Goal: Task Accomplishment & Management: Manage account settings

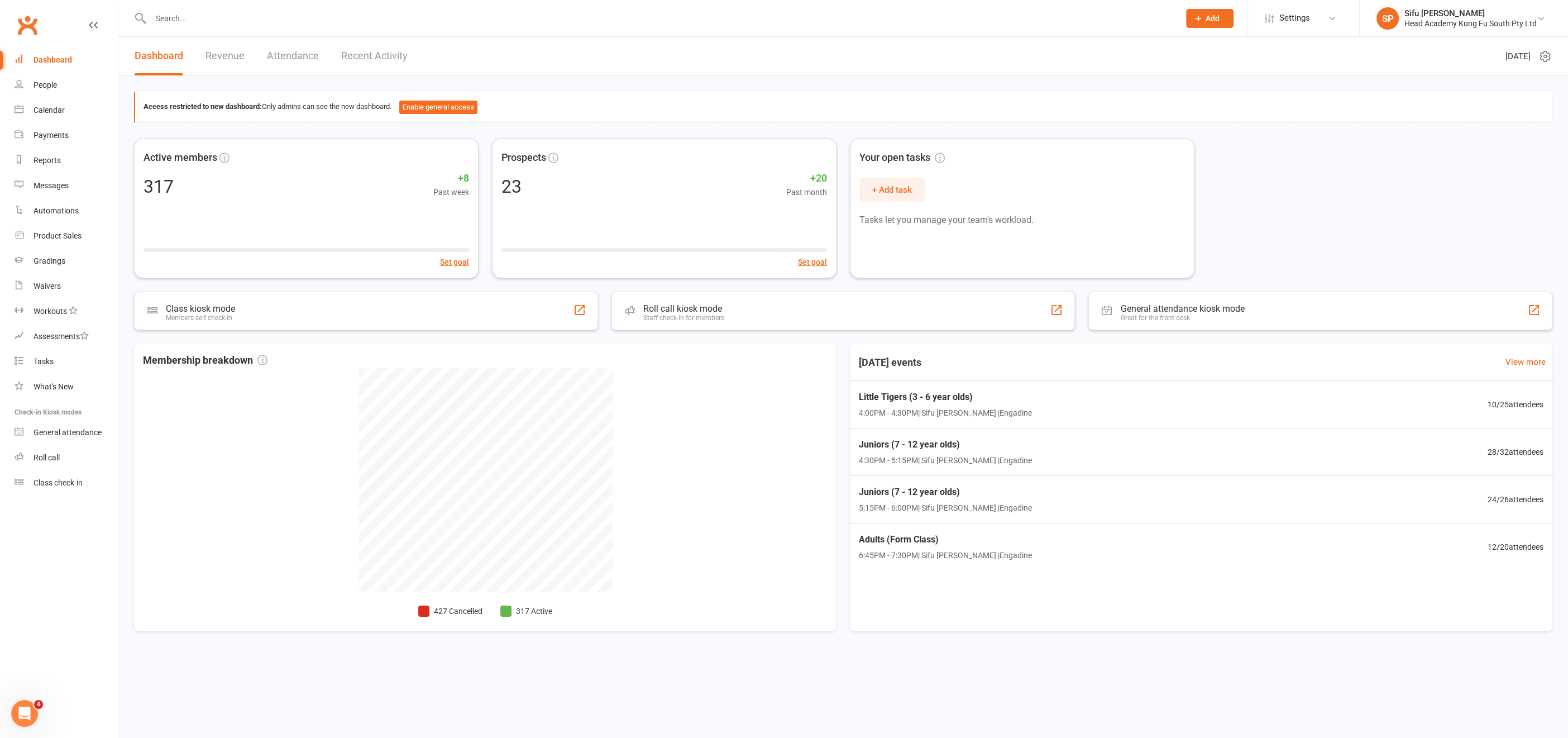
click at [215, 20] on input "text" at bounding box center [659, 19] width 1024 height 15
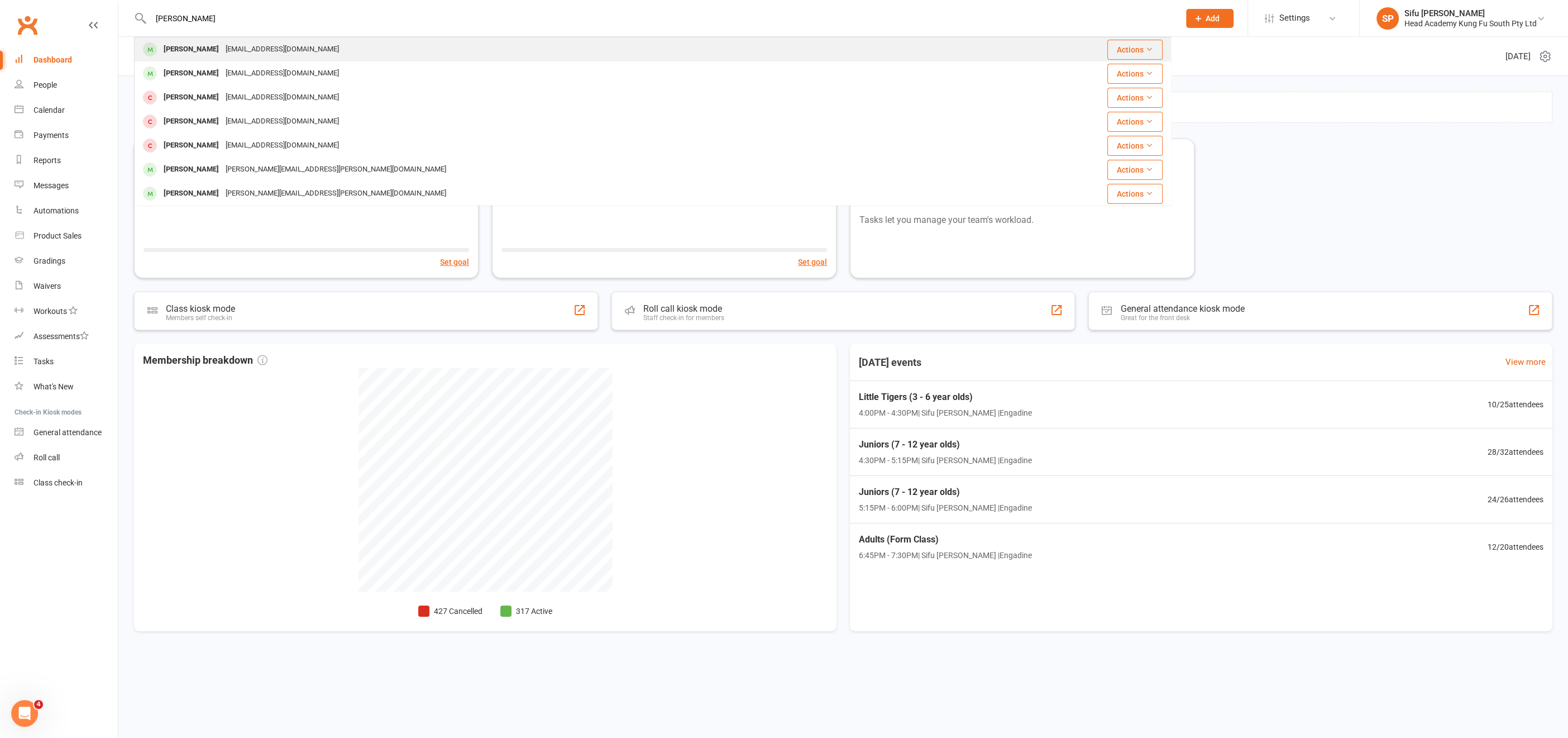
type input "[PERSON_NAME]"
click at [189, 53] on div "[PERSON_NAME]" at bounding box center [191, 49] width 62 height 16
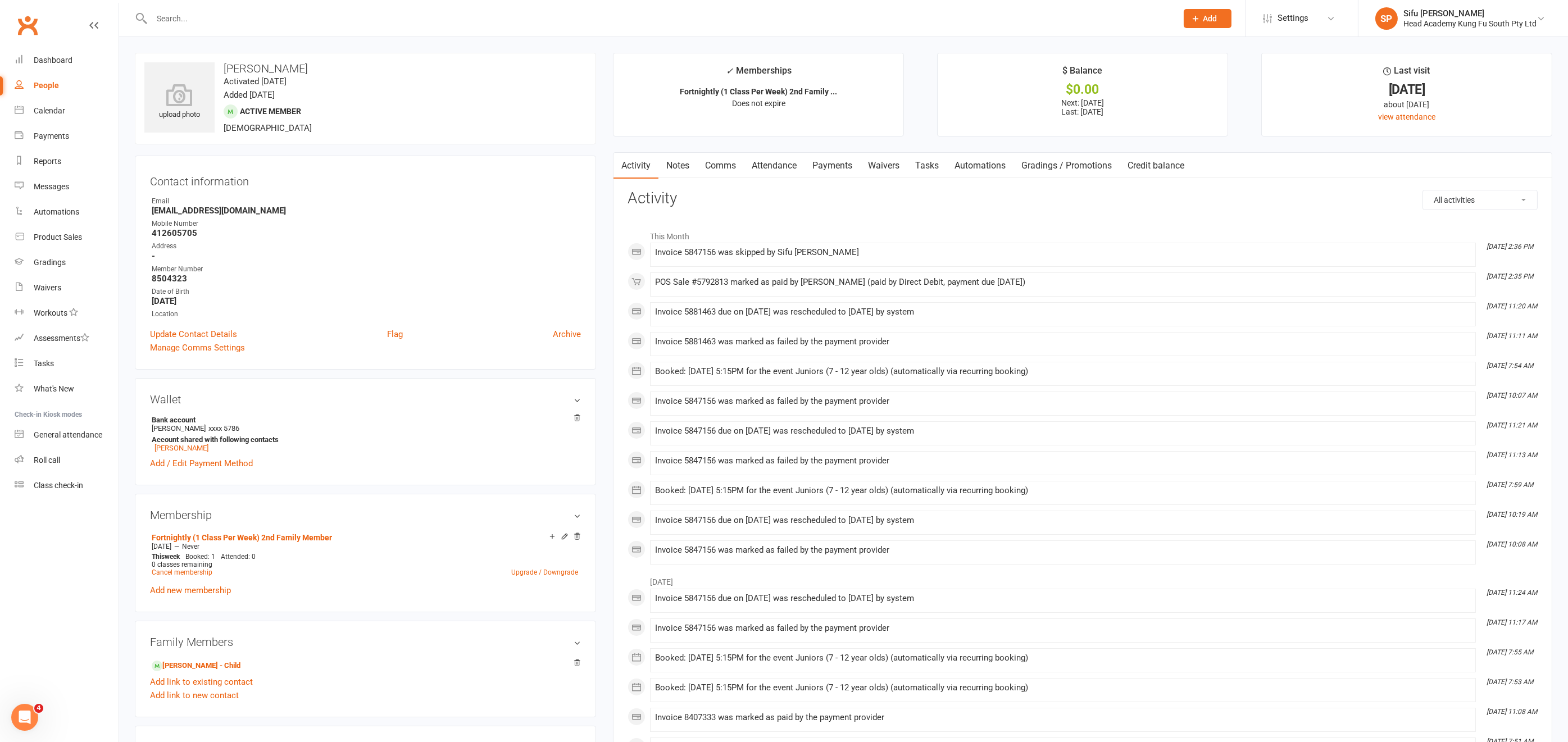
click at [834, 163] on link "Payments" at bounding box center [832, 166] width 55 height 26
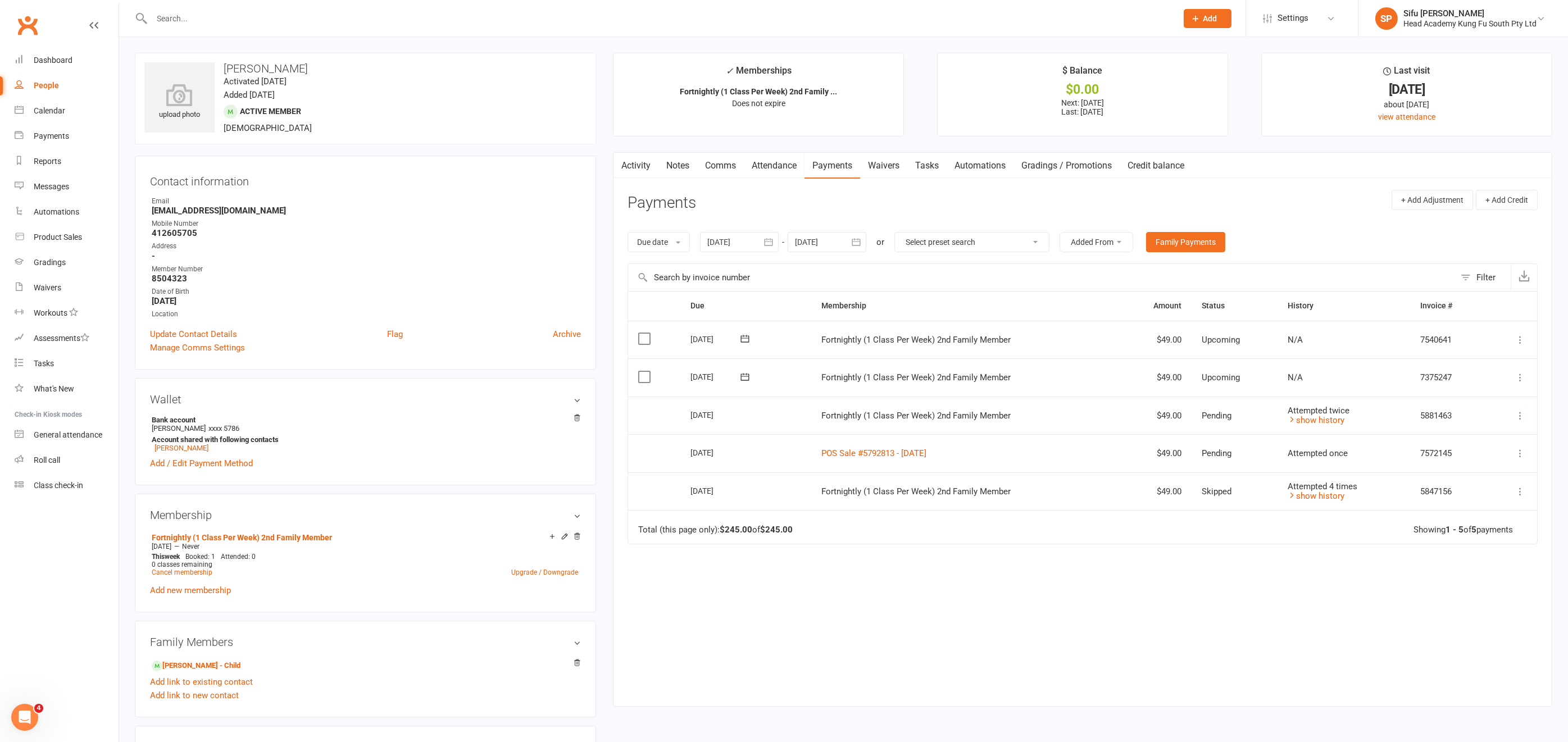
click at [51, 84] on div "People" at bounding box center [46, 85] width 25 height 9
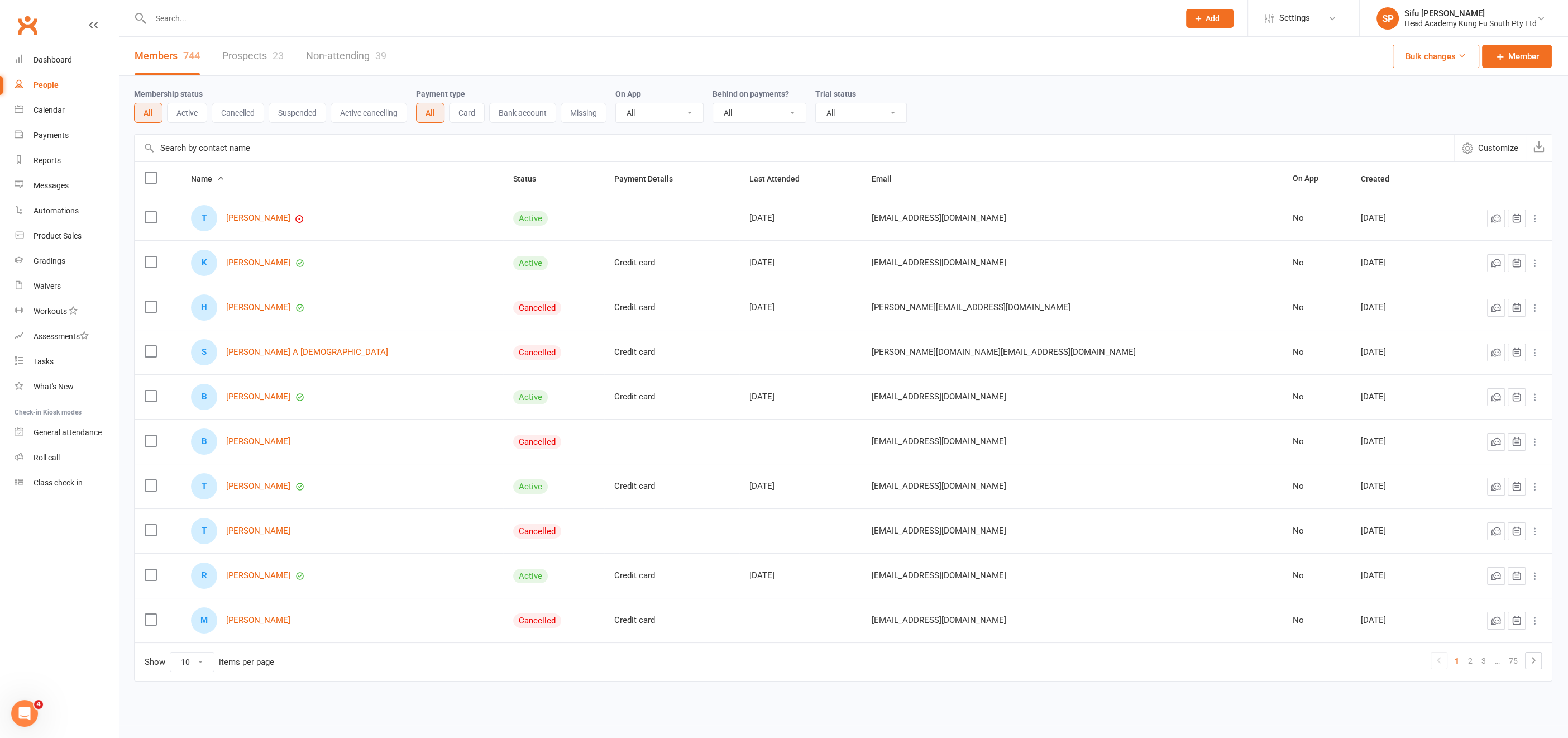
click at [248, 55] on link "Prospects 23" at bounding box center [253, 56] width 62 height 39
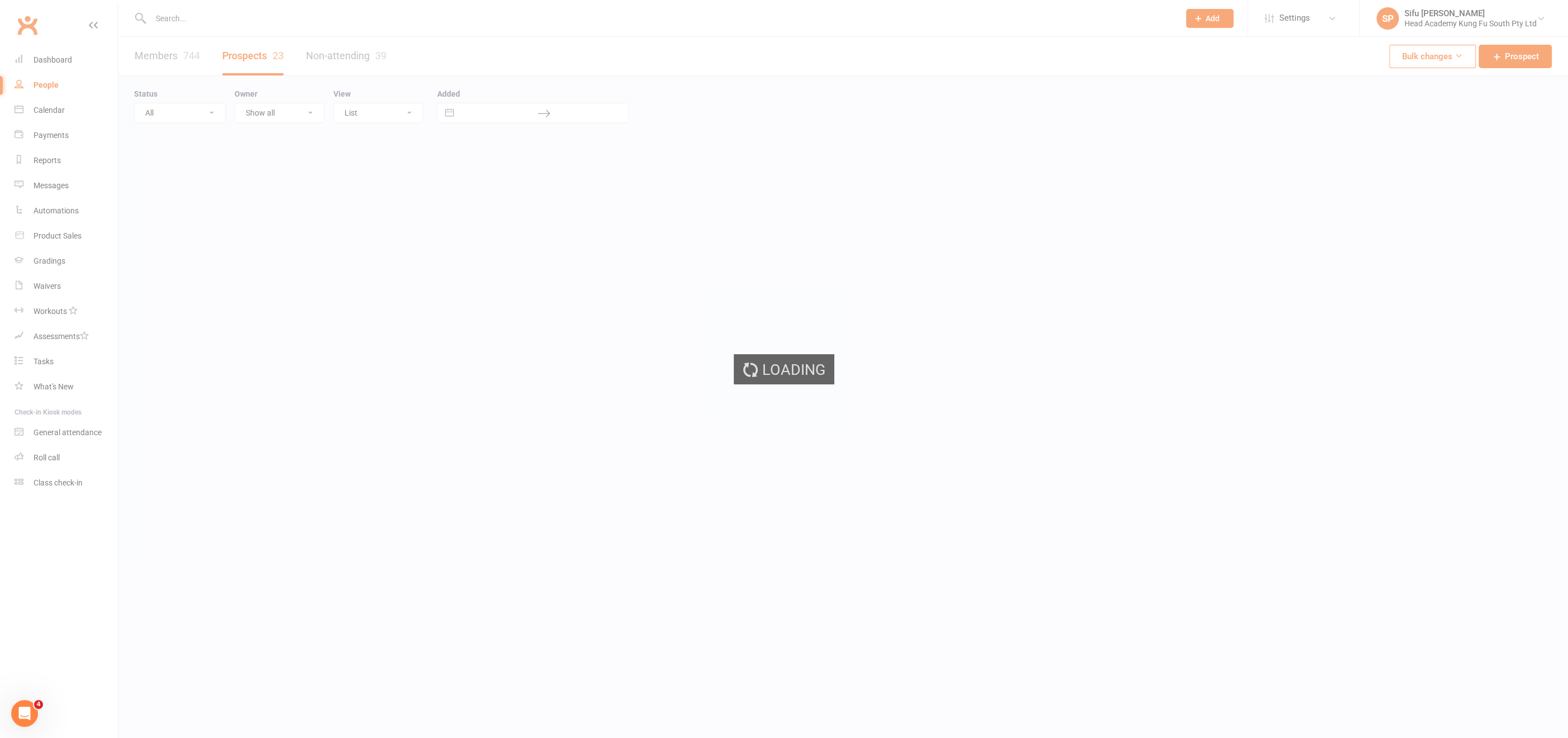
select select "25"
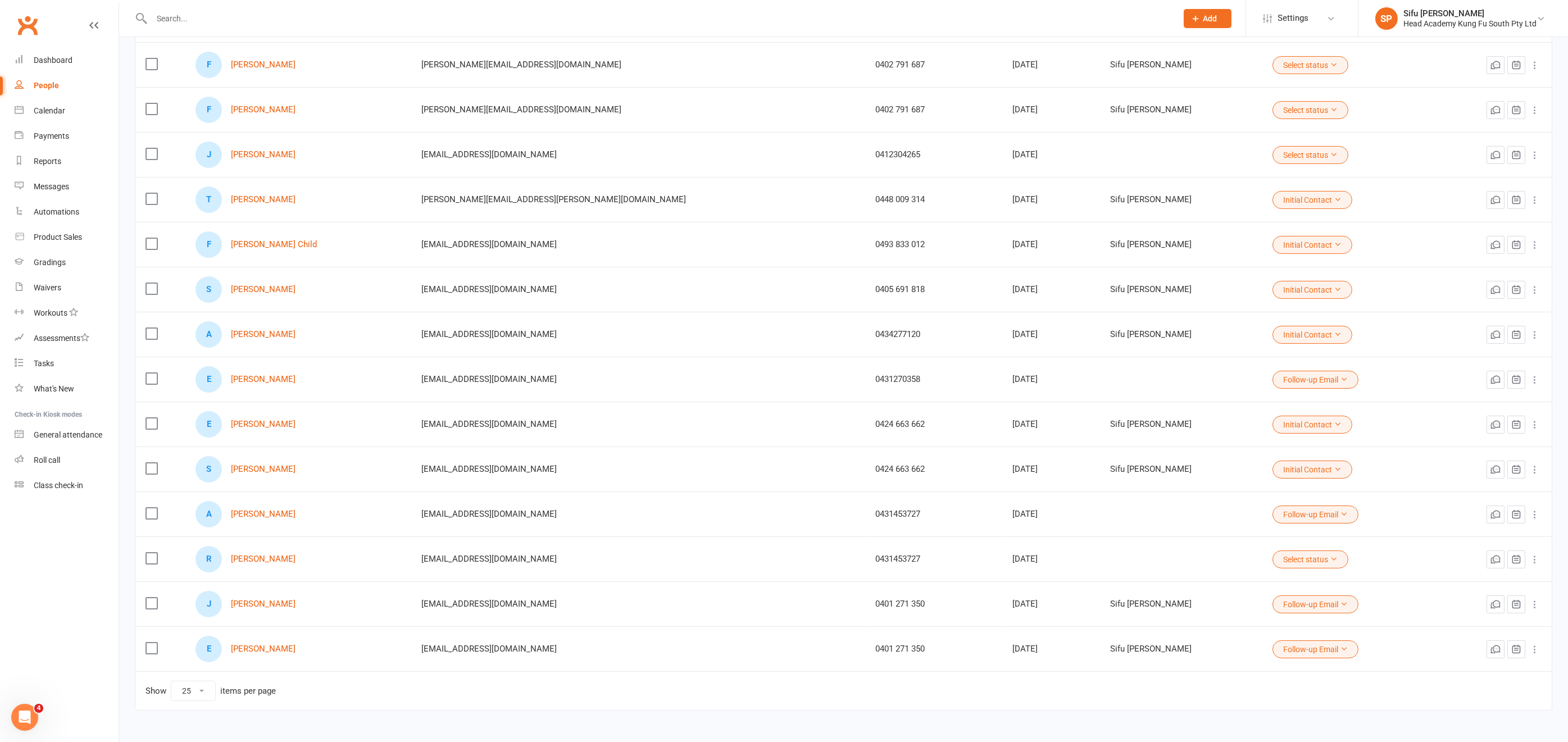
scroll to position [565, 0]
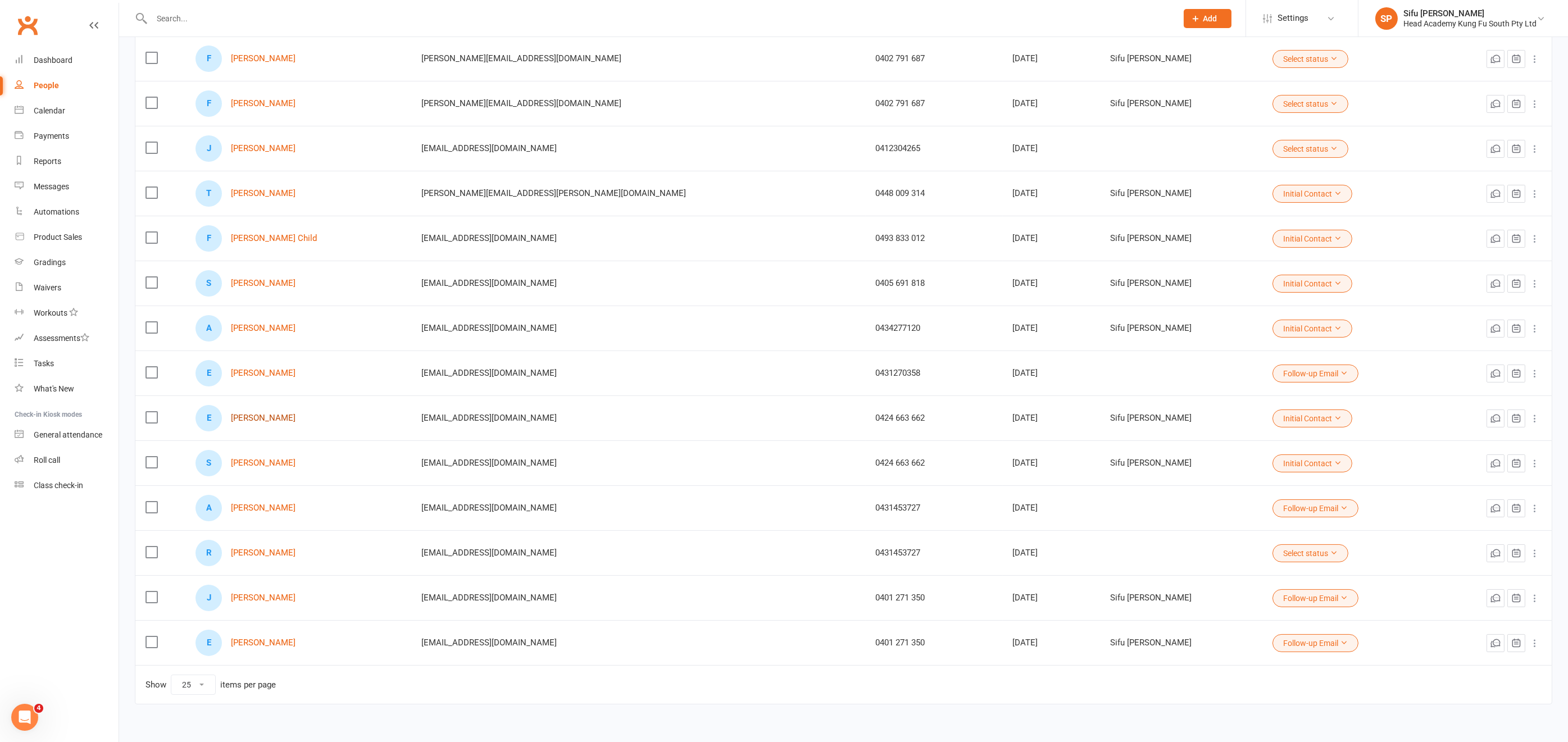
click at [281, 416] on link "[PERSON_NAME]" at bounding box center [263, 418] width 65 height 10
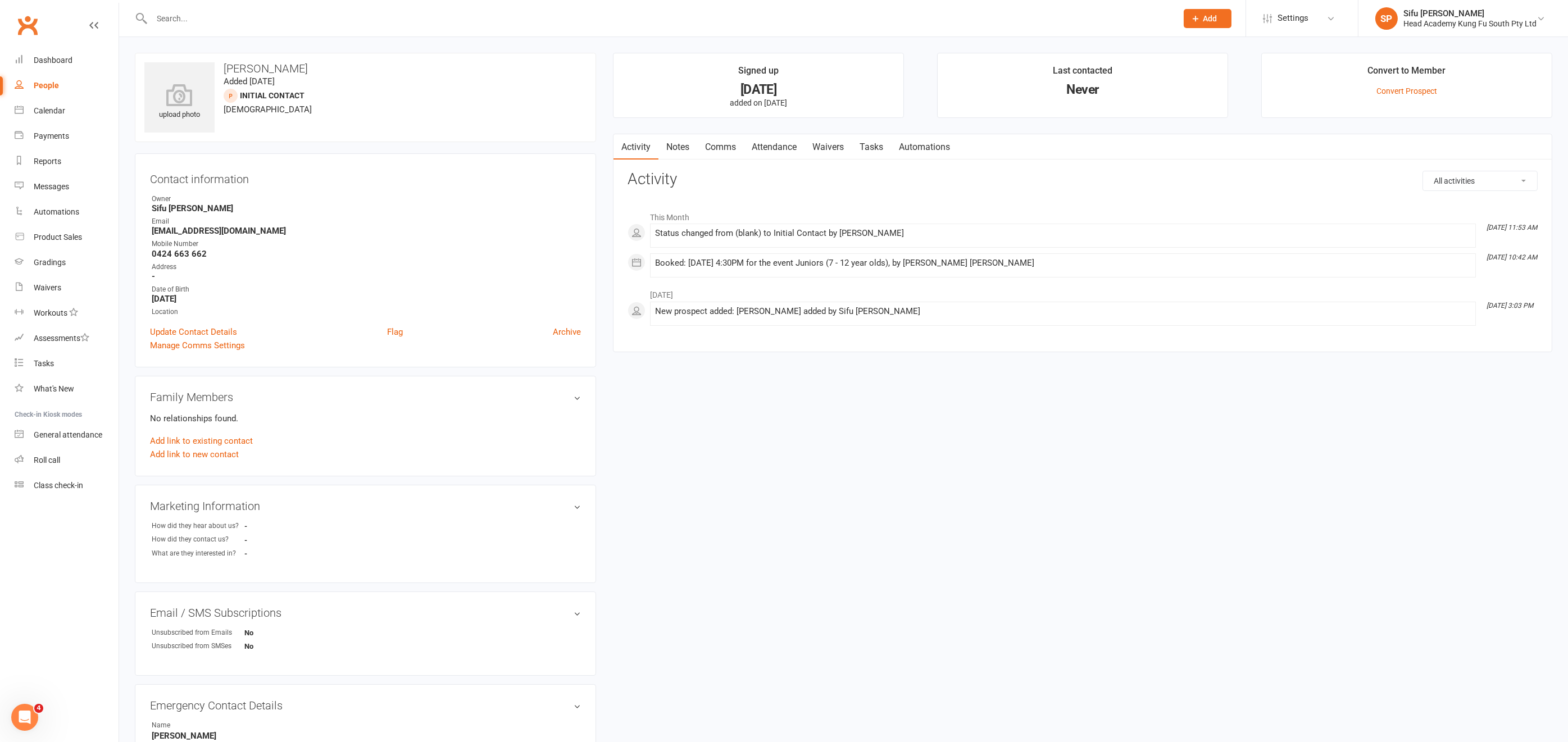
click at [681, 144] on link "Notes" at bounding box center [678, 147] width 39 height 26
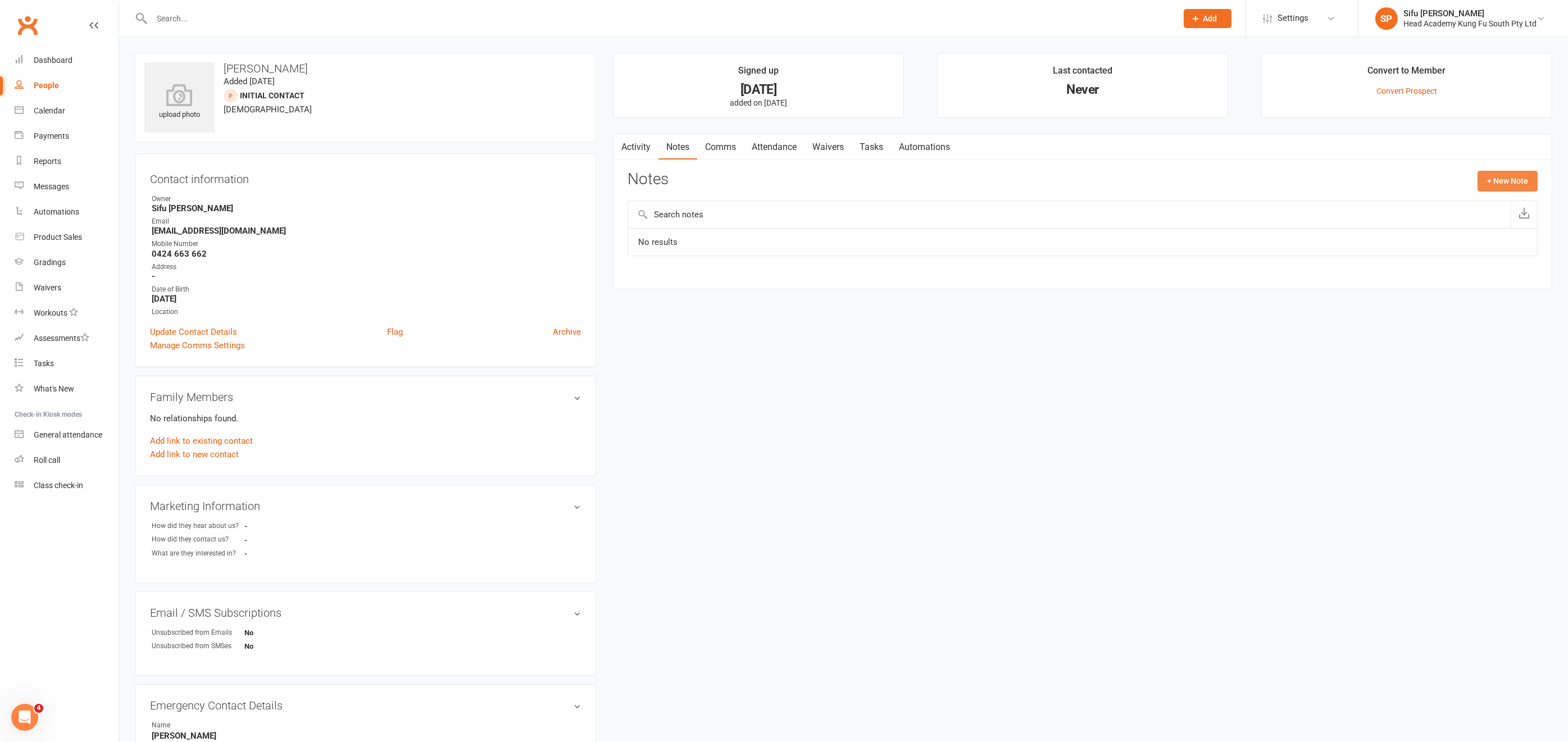
drag, startPoint x: 1507, startPoint y: 176, endPoint x: 1494, endPoint y: 177, distance: 13.0
click at [1494, 177] on button "+ New Note" at bounding box center [1507, 181] width 60 height 20
click at [672, 281] on textarea at bounding box center [1083, 290] width 910 height 37
drag, startPoint x: 667, startPoint y: 284, endPoint x: 620, endPoint y: 281, distance: 47.1
click at [620, 281] on div "Activity Notes Comms Attendance Waivers Tasks Automations Notes + New Note Expo…" at bounding box center [1083, 277] width 940 height 288
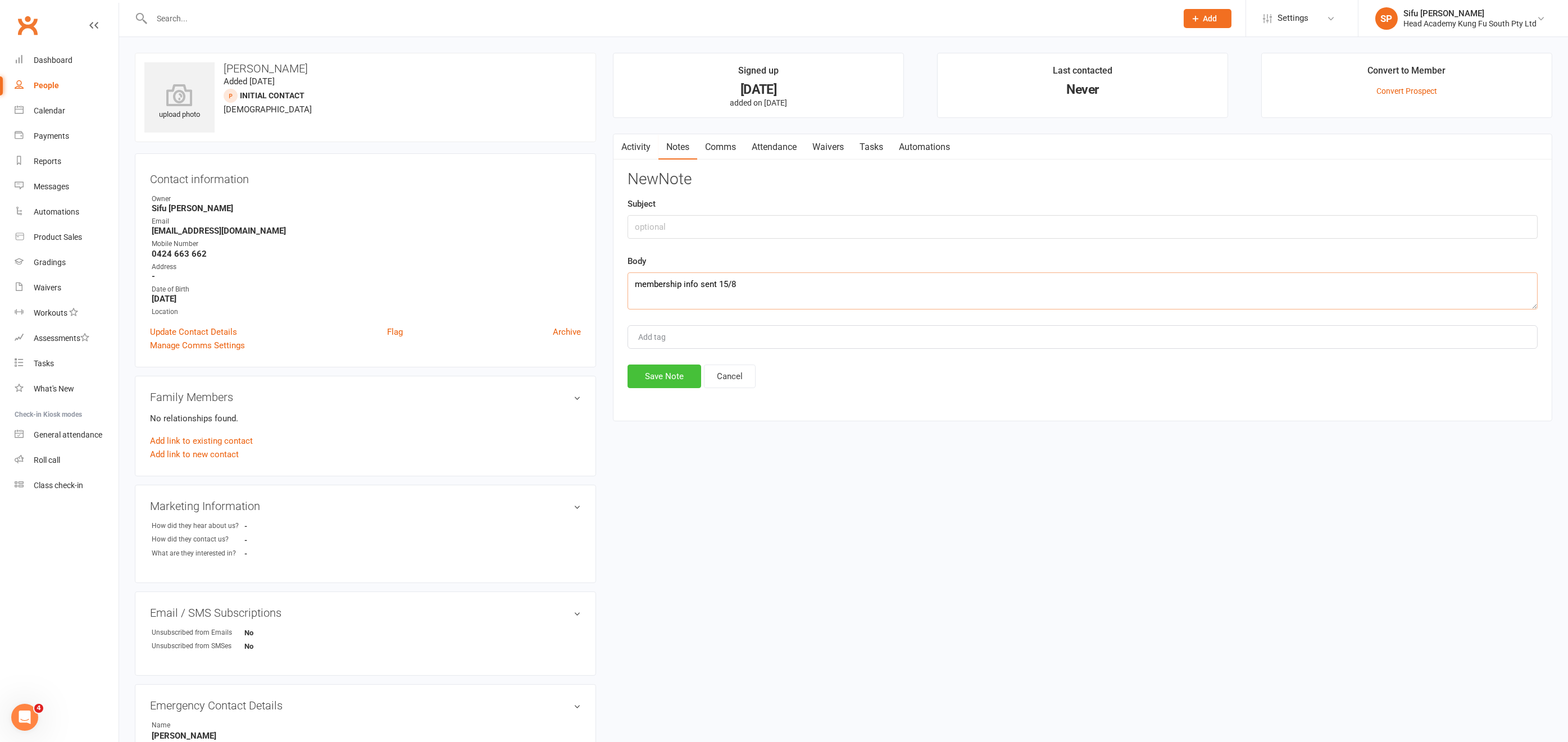
type textarea "membership info sent 15/8"
click at [682, 372] on button "Save Note" at bounding box center [665, 376] width 74 height 24
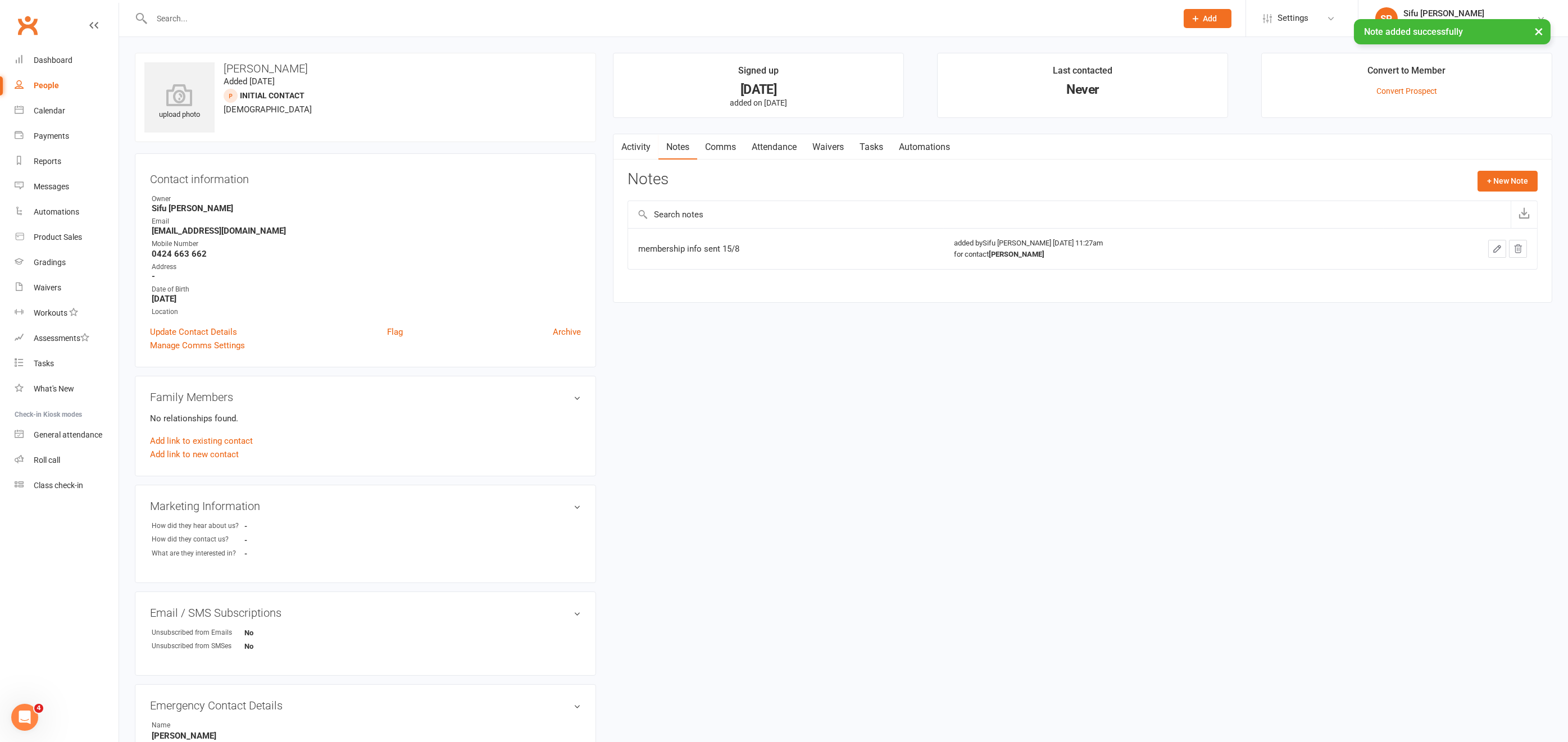
click at [779, 144] on link "Attendance" at bounding box center [774, 147] width 61 height 26
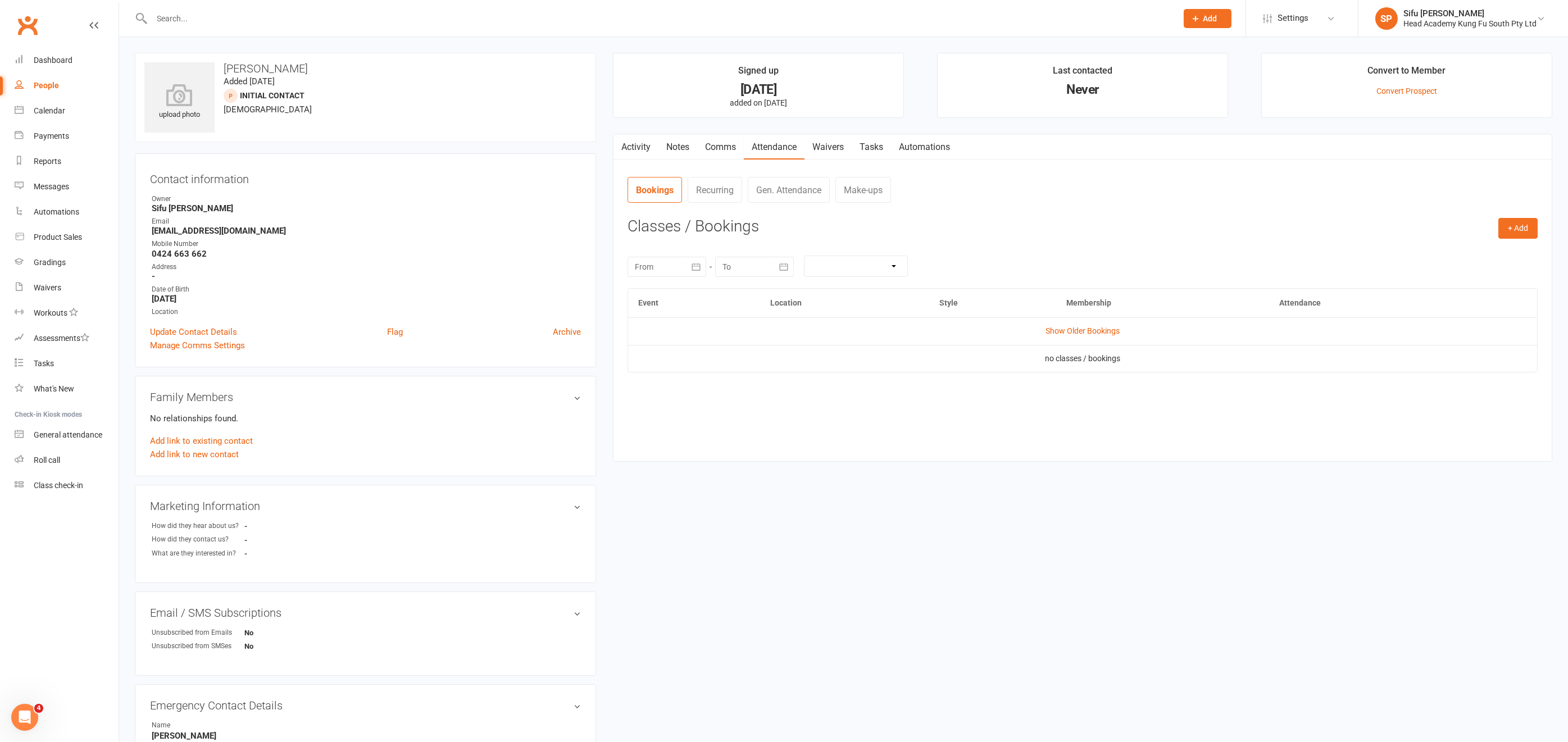
scroll to position [1, 0]
drag, startPoint x: 152, startPoint y: 231, endPoint x: 272, endPoint y: 236, distance: 120.1
click at [272, 236] on ul "Owner Sifu [PERSON_NAME] Email [EMAIL_ADDRESS][DOMAIN_NAME] Mobile Number [PHON…" at bounding box center [366, 255] width 431 height 124
copy render-form-field "[EMAIL_ADDRESS][DOMAIN_NAME]"
click at [681, 148] on link "Notes" at bounding box center [678, 147] width 39 height 26
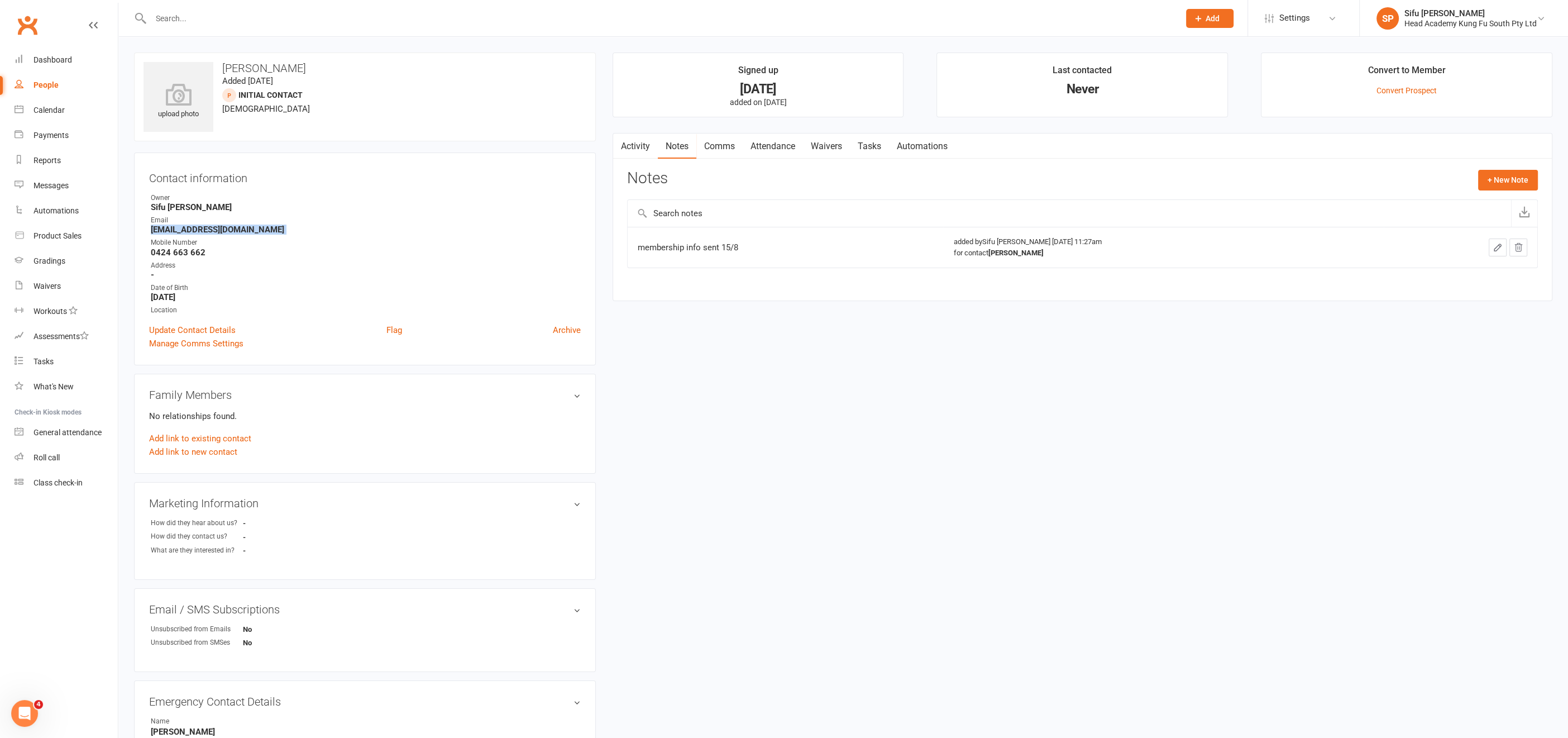
select select "25"
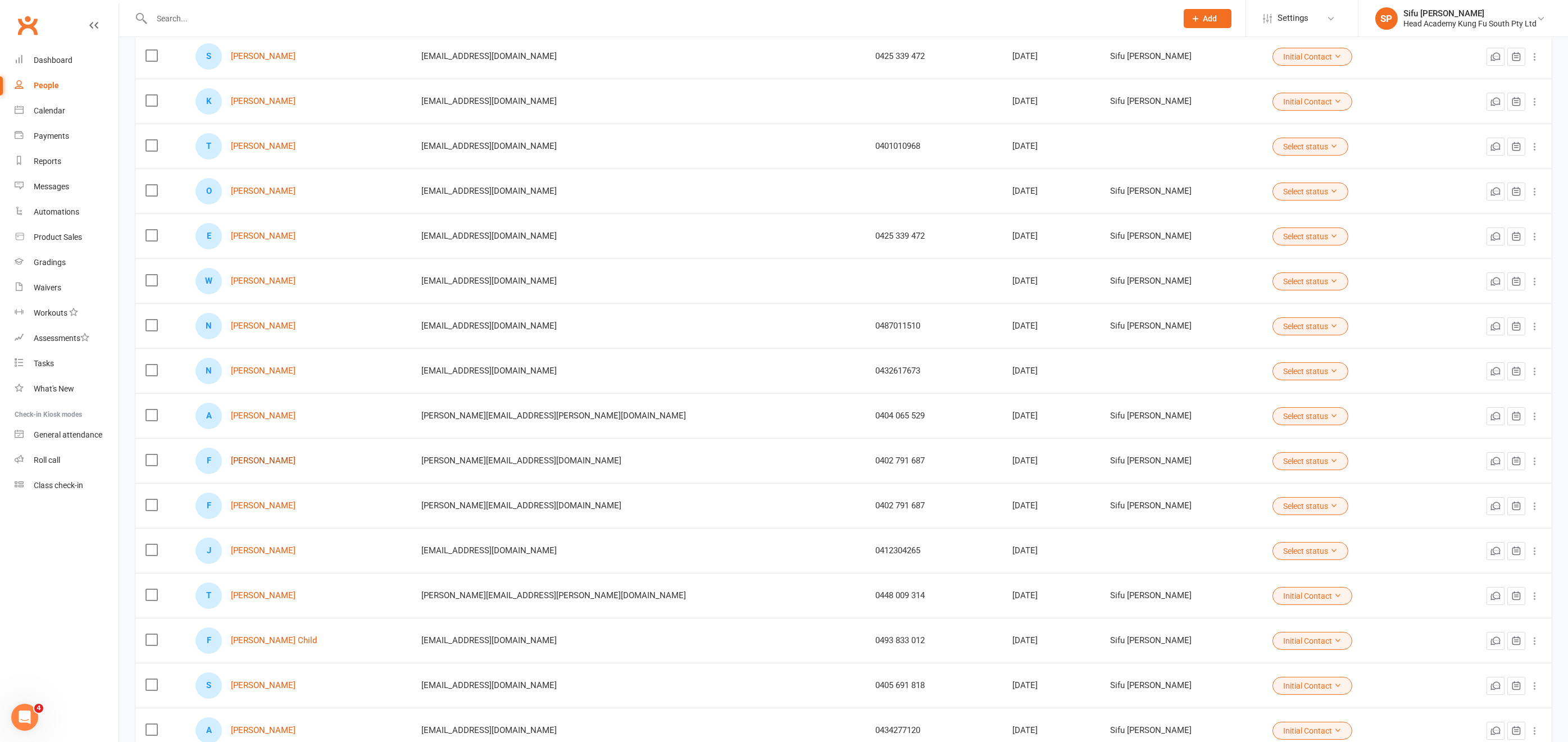
scroll to position [164, 0]
click at [270, 545] on link "[PERSON_NAME]" at bounding box center [263, 550] width 65 height 10
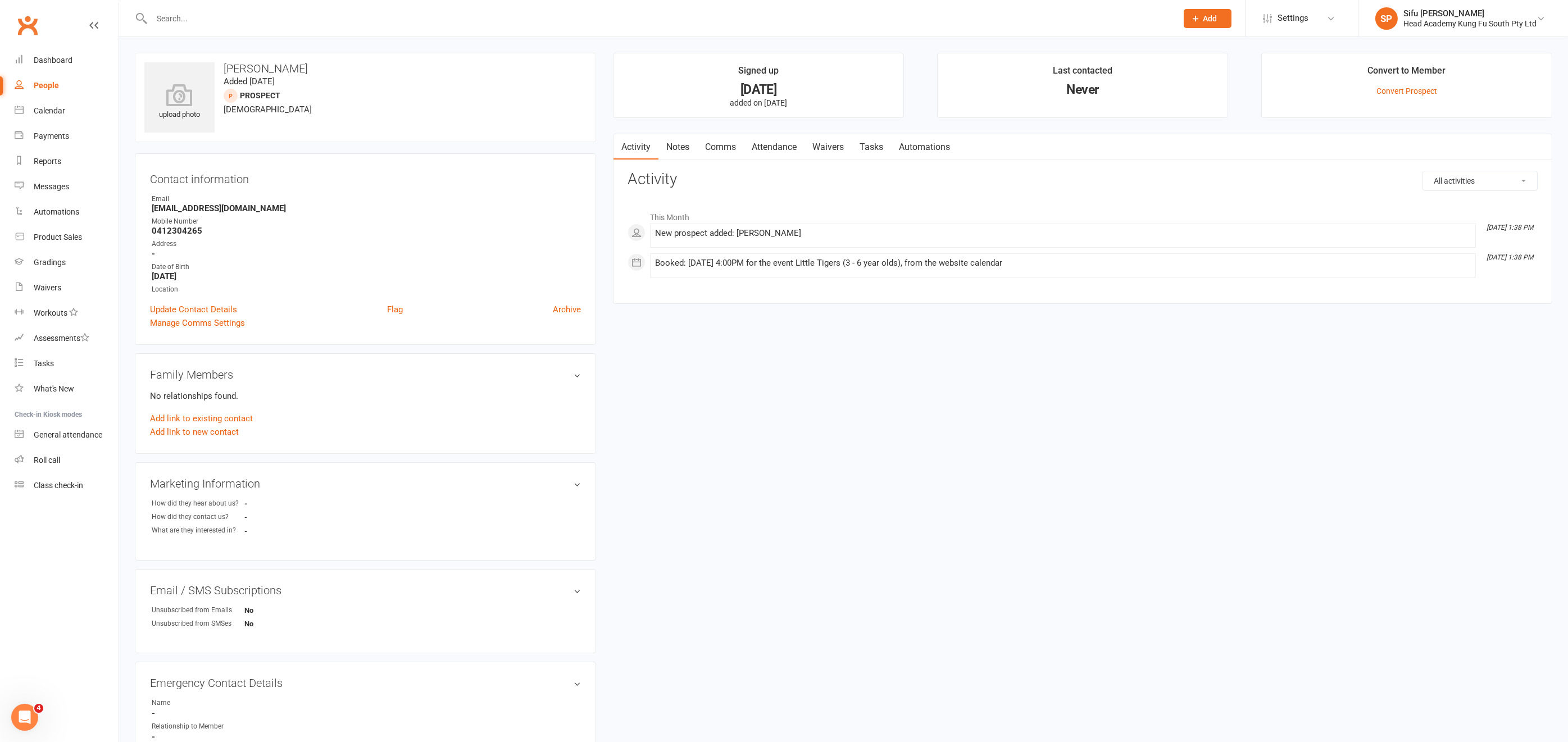
click at [679, 146] on link "Notes" at bounding box center [678, 147] width 39 height 26
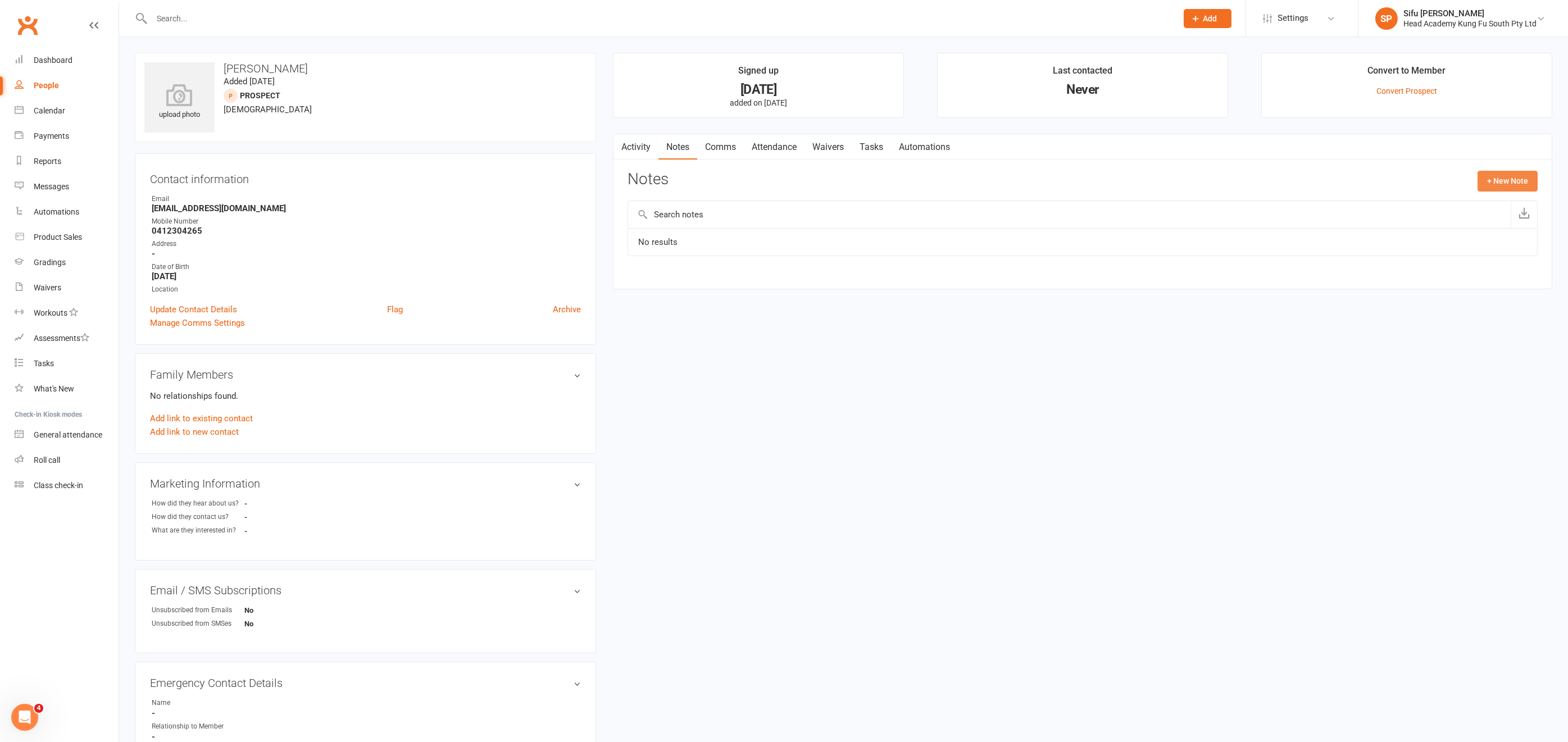
click at [1533, 175] on button "+ New Note" at bounding box center [1507, 181] width 60 height 20
click at [659, 286] on textarea at bounding box center [1083, 290] width 910 height 37
type textarea "membership info sent 15./8"
click at [678, 375] on button "Save Note" at bounding box center [665, 376] width 74 height 24
drag, startPoint x: 152, startPoint y: 206, endPoint x: 268, endPoint y: 212, distance: 116.2
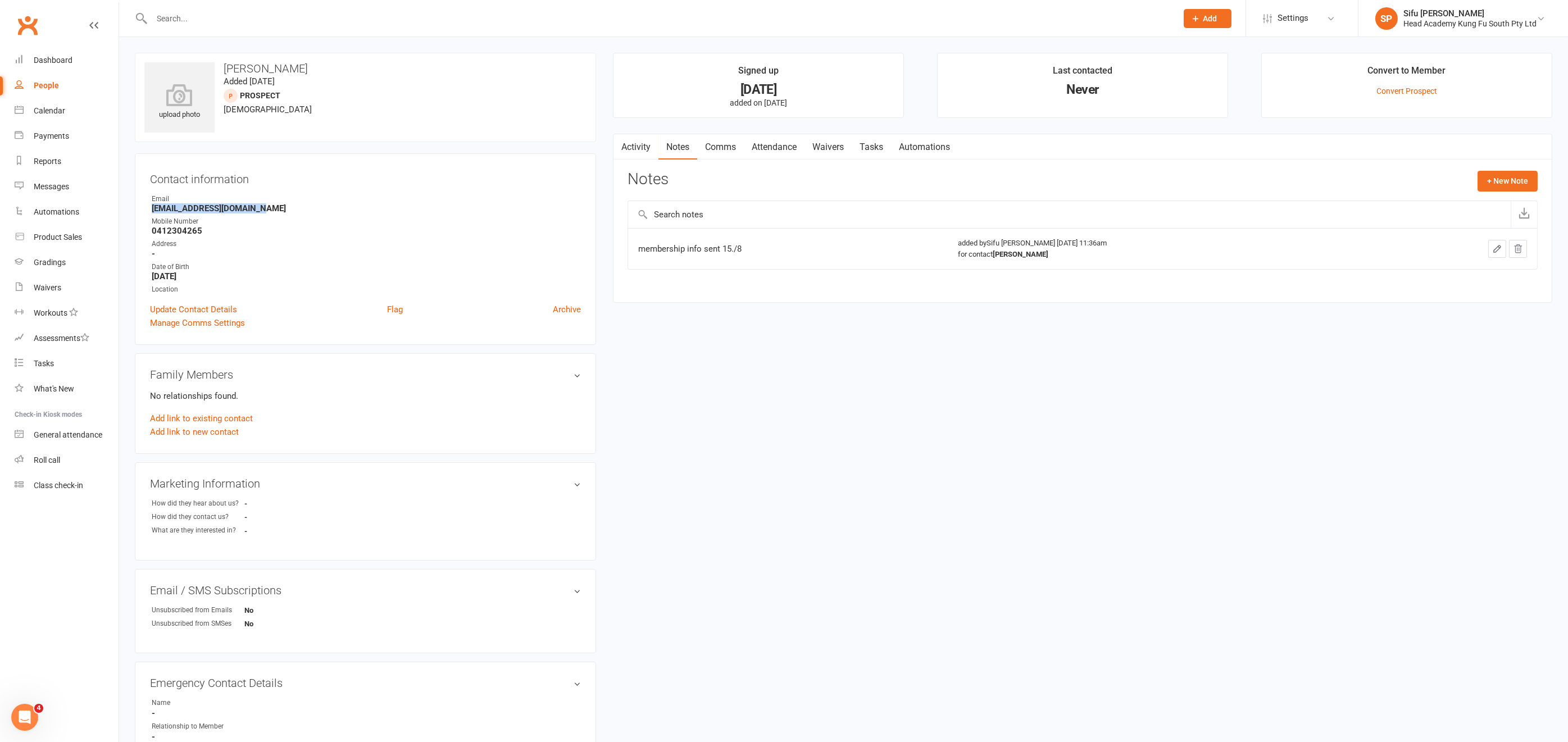
click at [268, 212] on strong "[EMAIL_ADDRESS][DOMAIN_NAME]" at bounding box center [366, 208] width 429 height 10
copy strong "[EMAIL_ADDRESS][DOMAIN_NAME]"
